Goal: Obtain resource: Download file/media

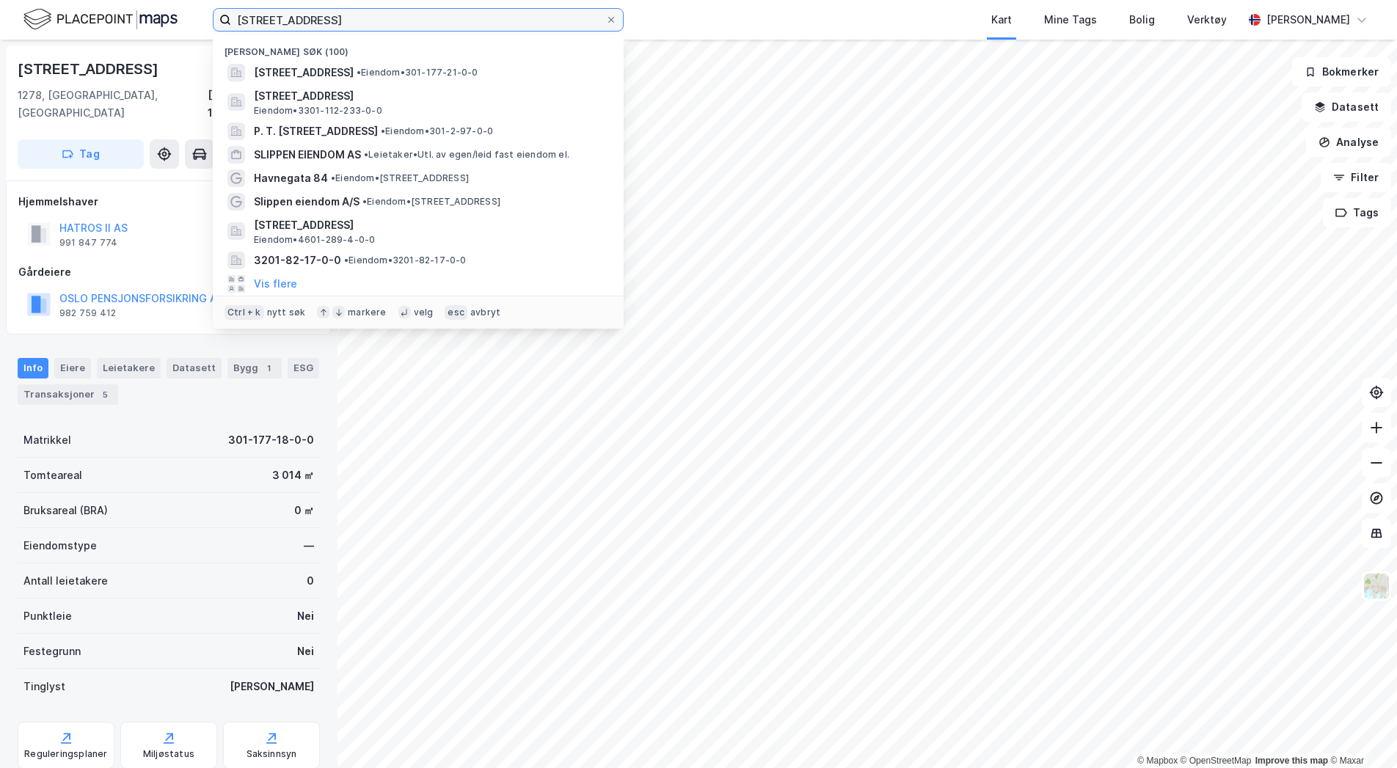
click at [282, 26] on input "[STREET_ADDRESS]" at bounding box center [418, 20] width 374 height 22
click at [284, 25] on input "[STREET_ADDRESS]" at bounding box center [418, 20] width 374 height 22
click at [285, 22] on input "[STREET_ADDRESS]" at bounding box center [418, 20] width 374 height 22
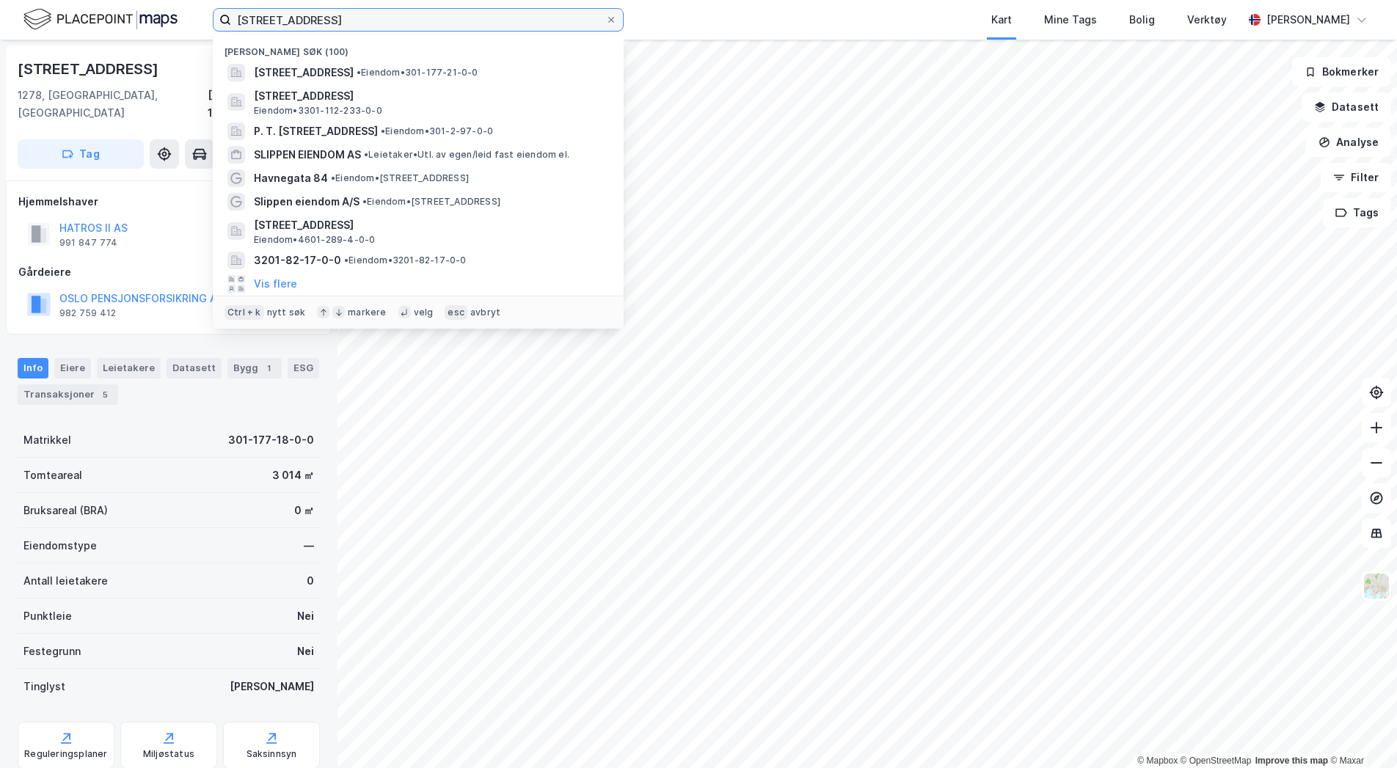
click at [285, 22] on input "[STREET_ADDRESS]" at bounding box center [418, 20] width 374 height 22
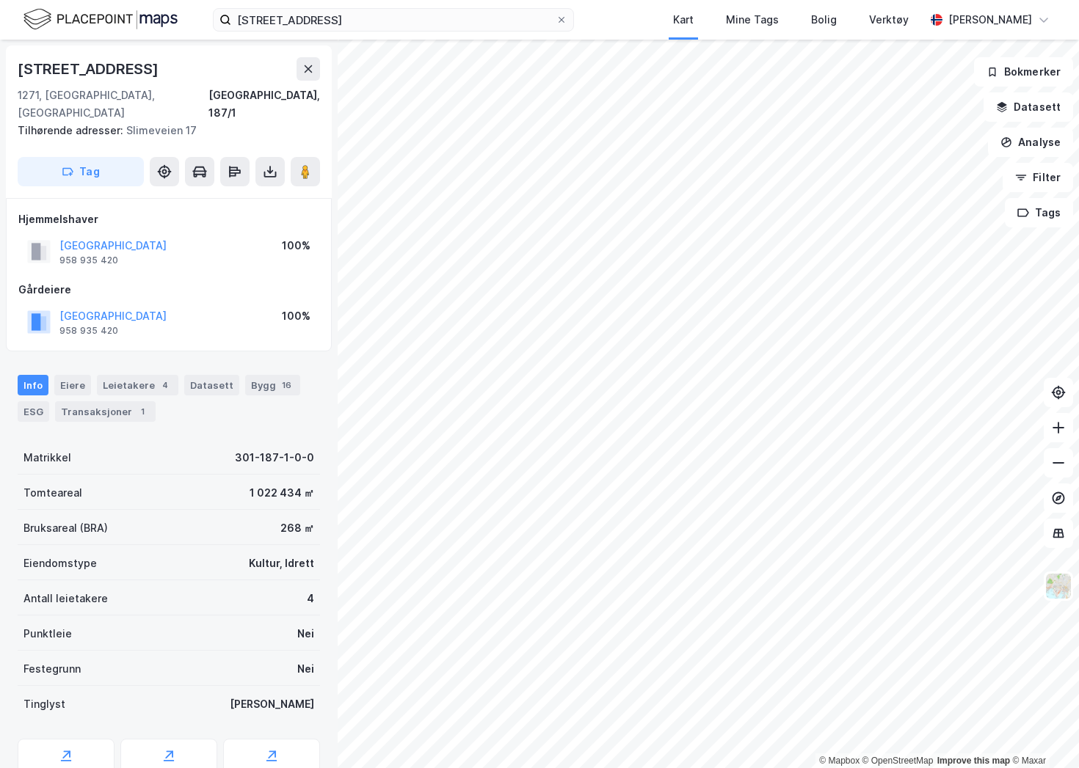
click at [345, 32] on div "177/21, oslo Kart Mine Tags Bolig Verktøy [PERSON_NAME]" at bounding box center [539, 20] width 1079 height 40
click at [346, 18] on input "[STREET_ADDRESS]" at bounding box center [393, 20] width 324 height 22
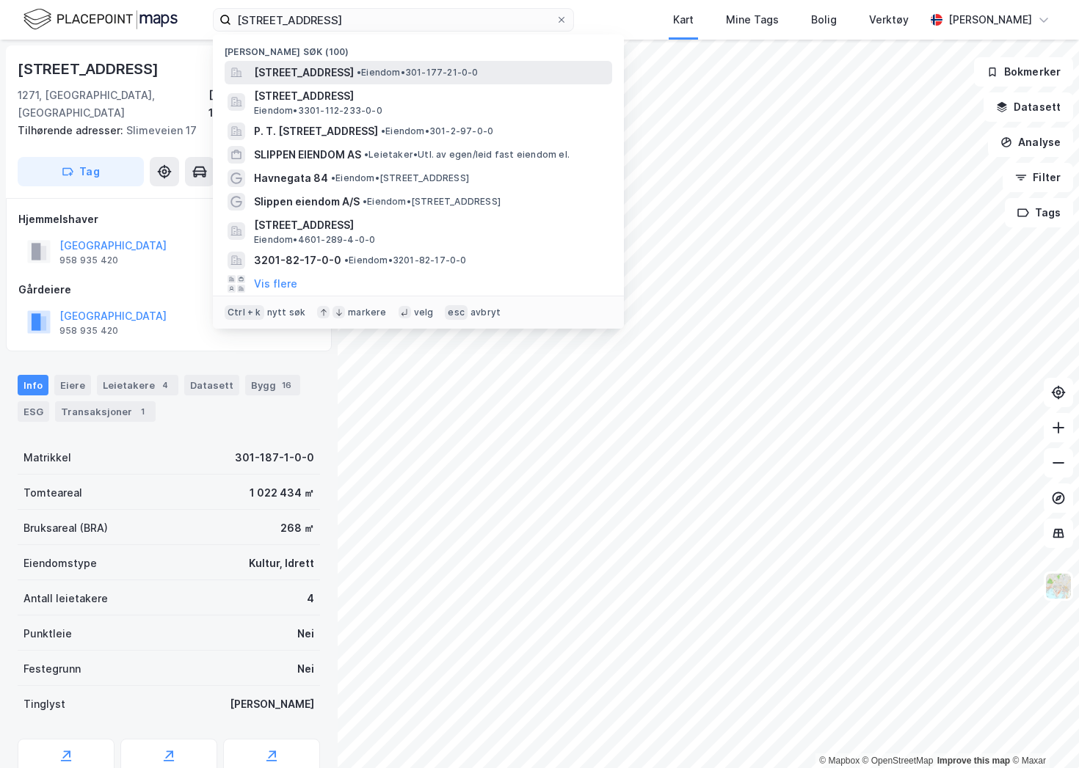
click at [354, 67] on span "[STREET_ADDRESS]" at bounding box center [304, 73] width 100 height 18
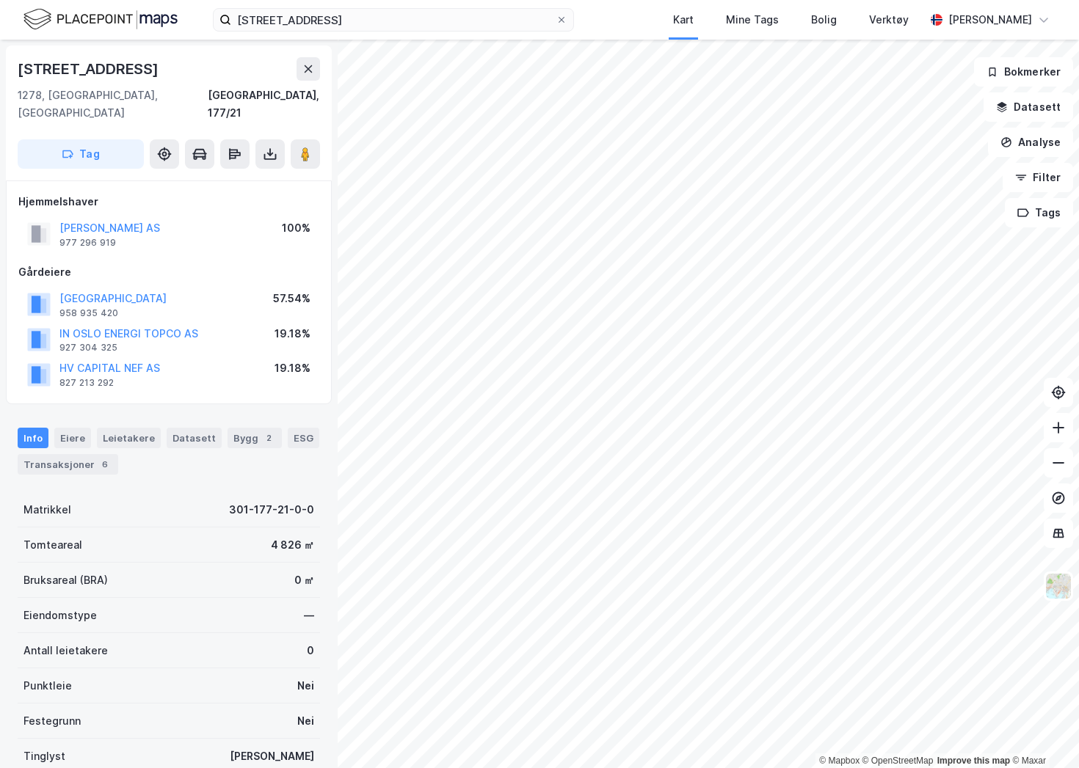
drag, startPoint x: 18, startPoint y: 63, endPoint x: 175, endPoint y: 75, distance: 157.5
click at [175, 75] on div "[STREET_ADDRESS]" at bounding box center [169, 68] width 302 height 23
copy div "[STREET_ADDRESS]"
click at [93, 237] on div "977 296 919" at bounding box center [87, 243] width 57 height 12
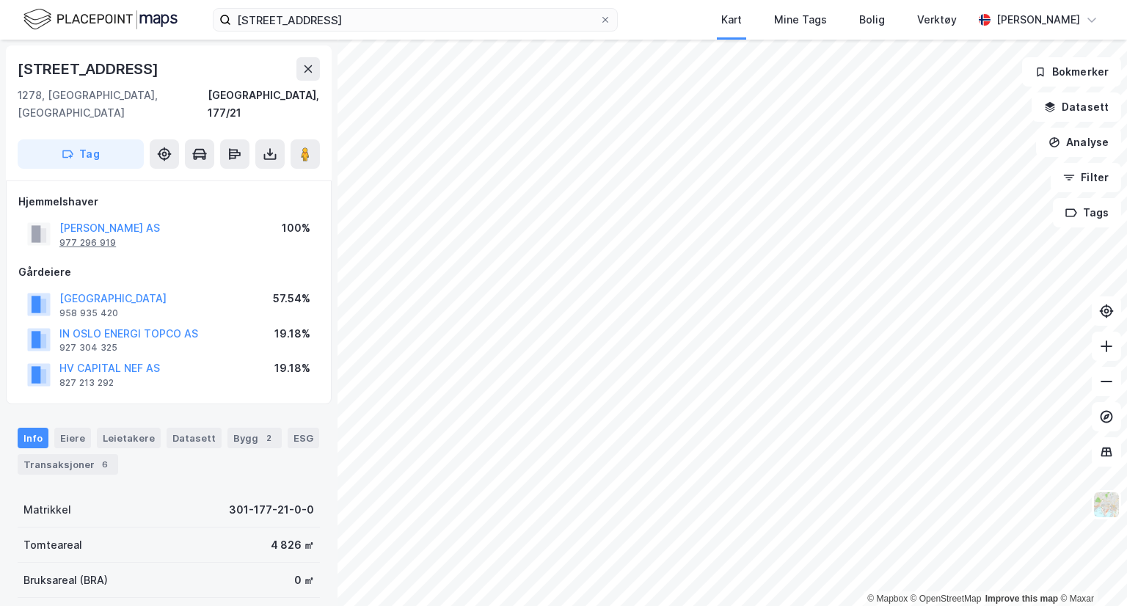
click at [89, 237] on div "977 296 919" at bounding box center [87, 243] width 57 height 12
click at [267, 147] on icon at bounding box center [270, 154] width 15 height 15
click at [237, 172] on div "Last ned grunnbok" at bounding box center [206, 183] width 156 height 23
